Goal: Book appointment/travel/reservation

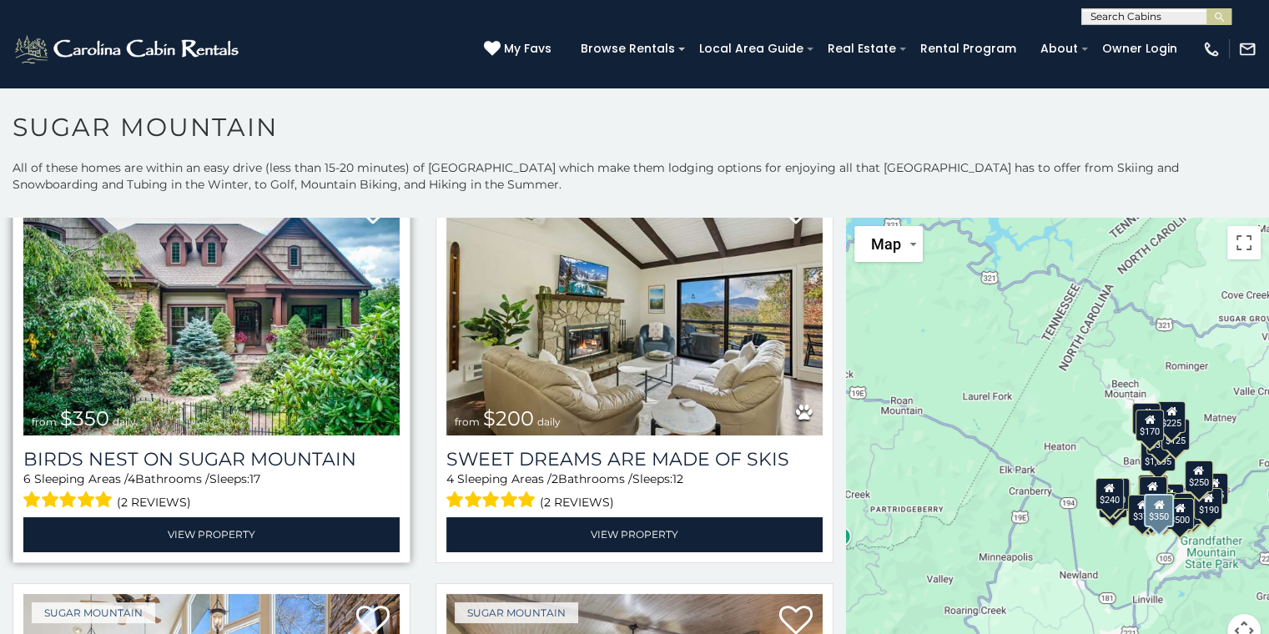
scroll to position [500, 0]
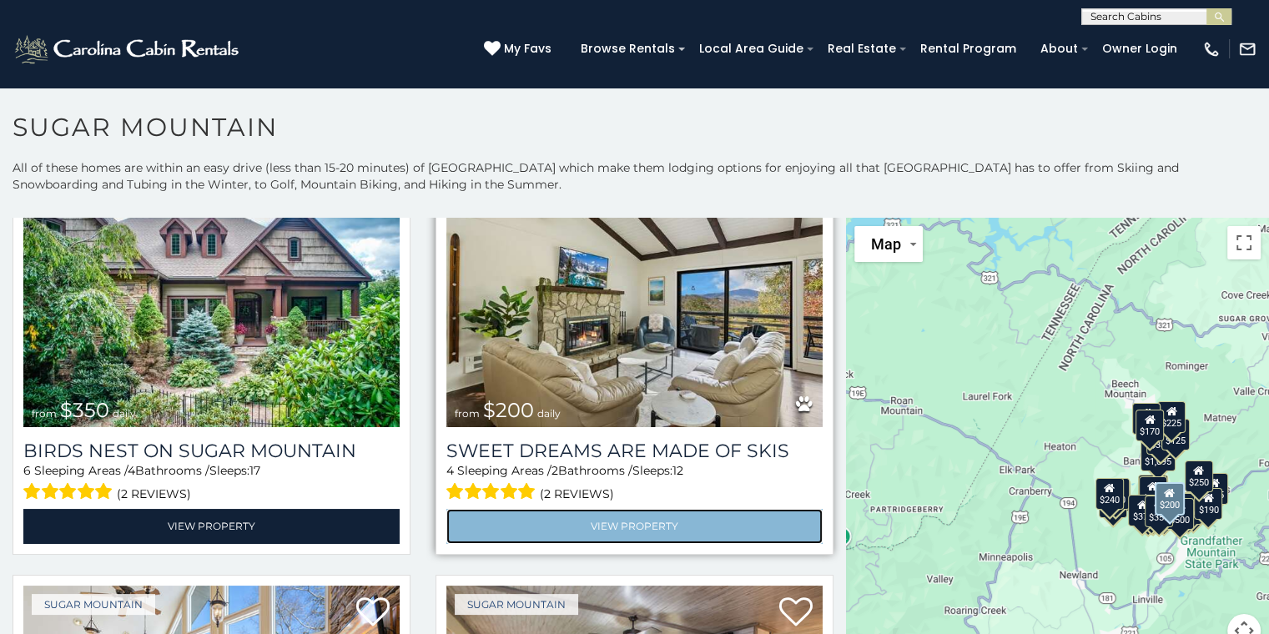
click at [646, 515] on link "View Property" at bounding box center [634, 526] width 376 height 34
